Goal: Check status: Check status

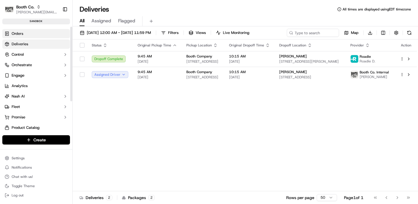
click at [37, 33] on link "Orders" at bounding box center [36, 33] width 68 height 9
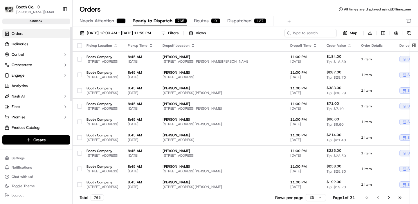
click at [230, 10] on div "Orders All times are displayed using EDT timezone" at bounding box center [245, 9] width 345 height 9
click at [134, 35] on span "[DATE] 12:00 AM - [DATE] 11:59 PM" at bounding box center [119, 32] width 64 height 5
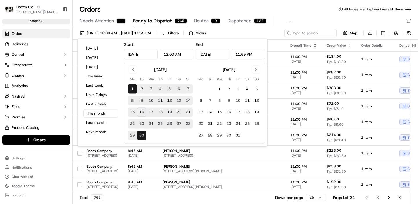
click at [142, 111] on button "16" at bounding box center [141, 112] width 9 height 9
type input "[DATE]"
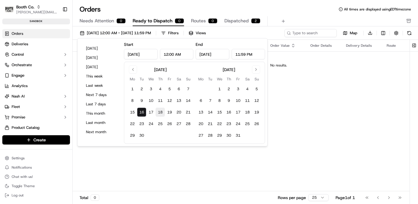
click at [160, 113] on button "18" at bounding box center [160, 112] width 9 height 9
type input "[DATE]"
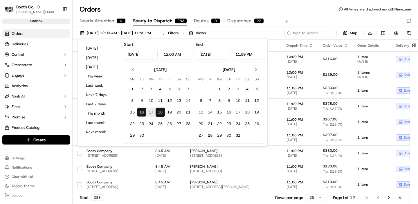
click at [221, 9] on div "Orders All times are displayed using EDT timezone" at bounding box center [245, 9] width 345 height 9
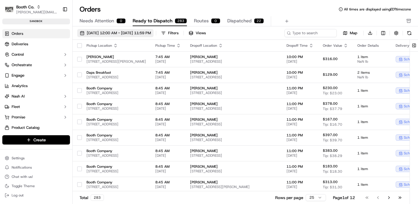
click at [148, 34] on span "[DATE] 12:00 AM - [DATE] 11:59 PM" at bounding box center [119, 32] width 64 height 5
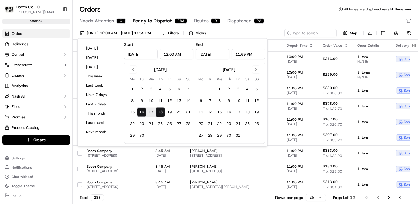
click at [149, 112] on button "17" at bounding box center [150, 112] width 9 height 9
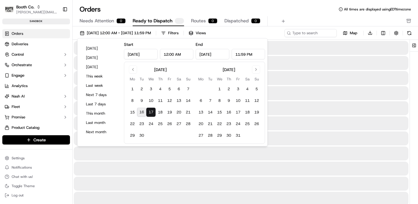
type input "[DATE]"
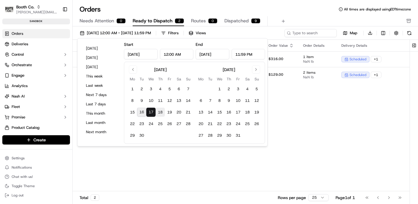
click at [162, 112] on button "18" at bounding box center [160, 112] width 9 height 9
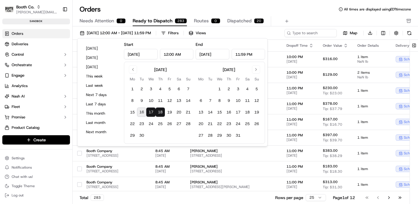
click at [153, 111] on button "17" at bounding box center [150, 112] width 9 height 9
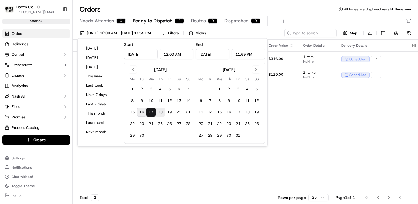
click at [156, 111] on button "18" at bounding box center [160, 112] width 9 height 9
type input "[DATE]"
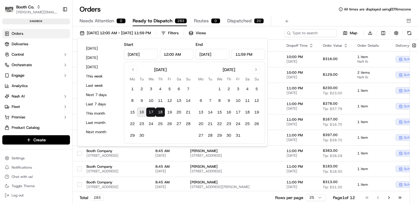
click at [156, 111] on button "18" at bounding box center [160, 112] width 9 height 9
type input "[DATE]"
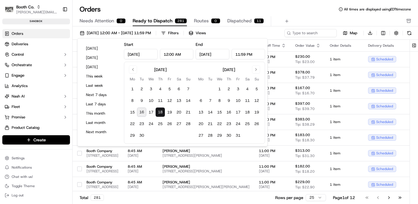
click at [158, 111] on button "18" at bounding box center [160, 112] width 9 height 9
click at [282, 12] on div "Orders All times are displayed using EDT timezone" at bounding box center [245, 9] width 345 height 9
